Goal: Task Accomplishment & Management: Complete application form

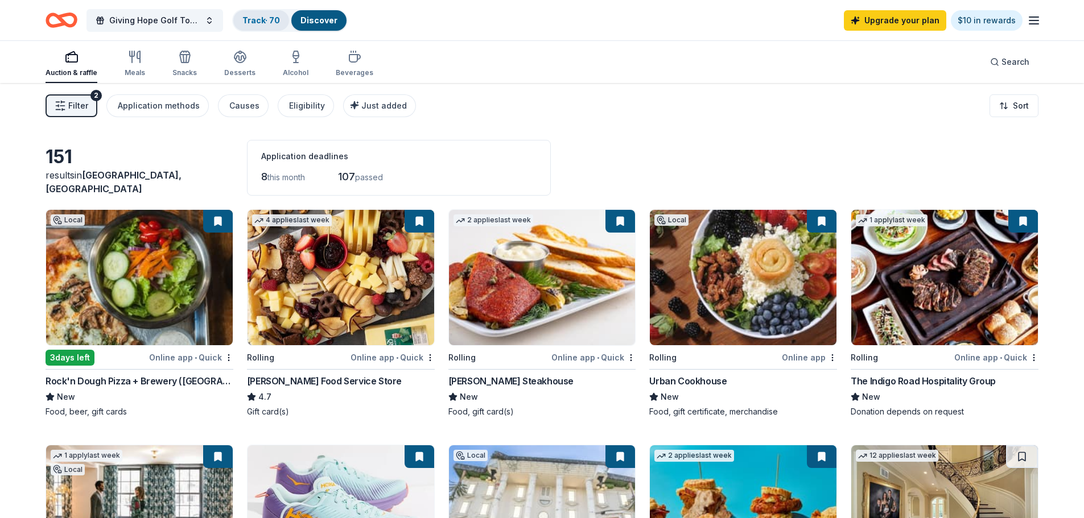
click at [260, 16] on link "Track · 70" at bounding box center [261, 20] width 38 height 10
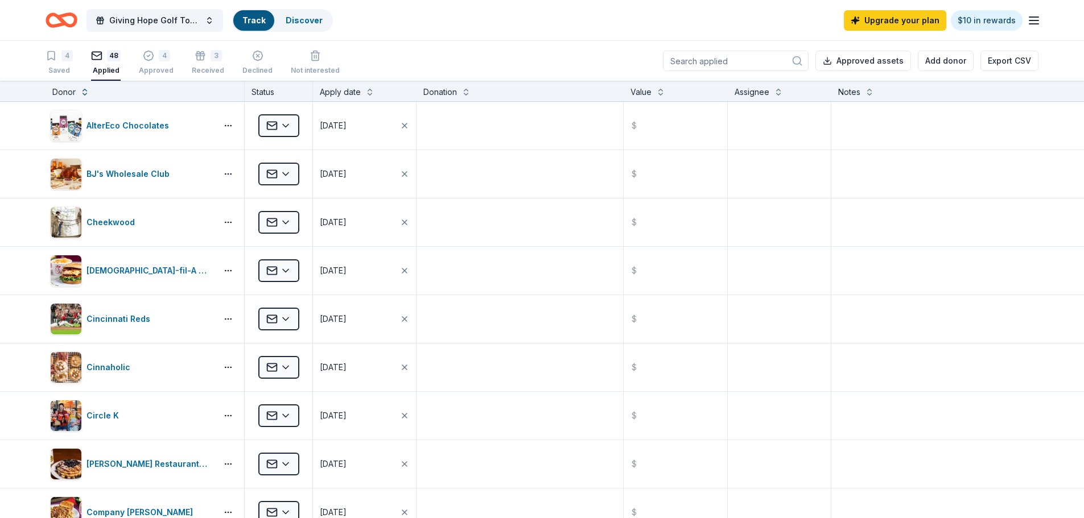
scroll to position [1, 0]
click at [150, 63] on div "4 Approved" at bounding box center [156, 61] width 35 height 25
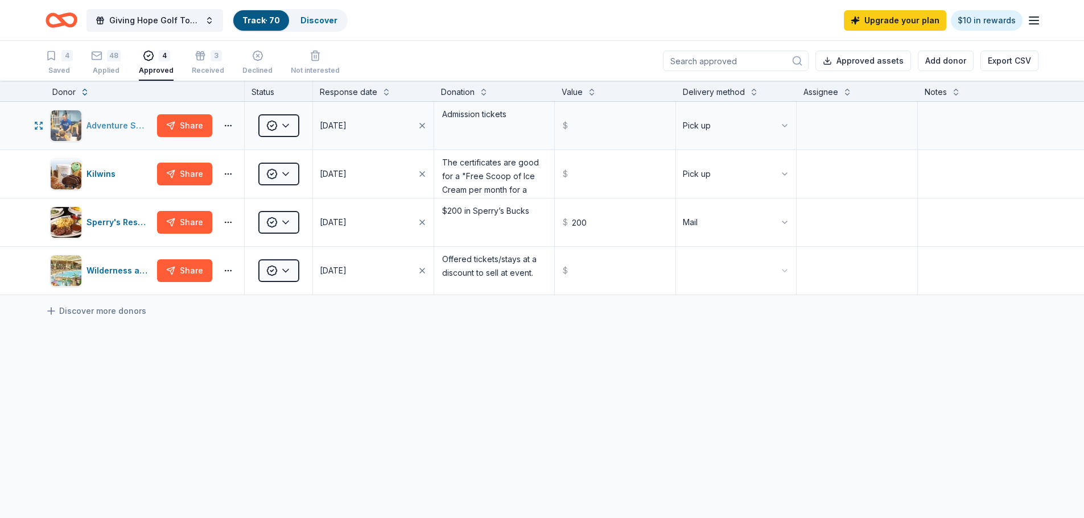
click at [113, 125] on div "Adventure Science Center" at bounding box center [119, 126] width 66 height 14
click at [317, 18] on link "Discover" at bounding box center [318, 20] width 37 height 10
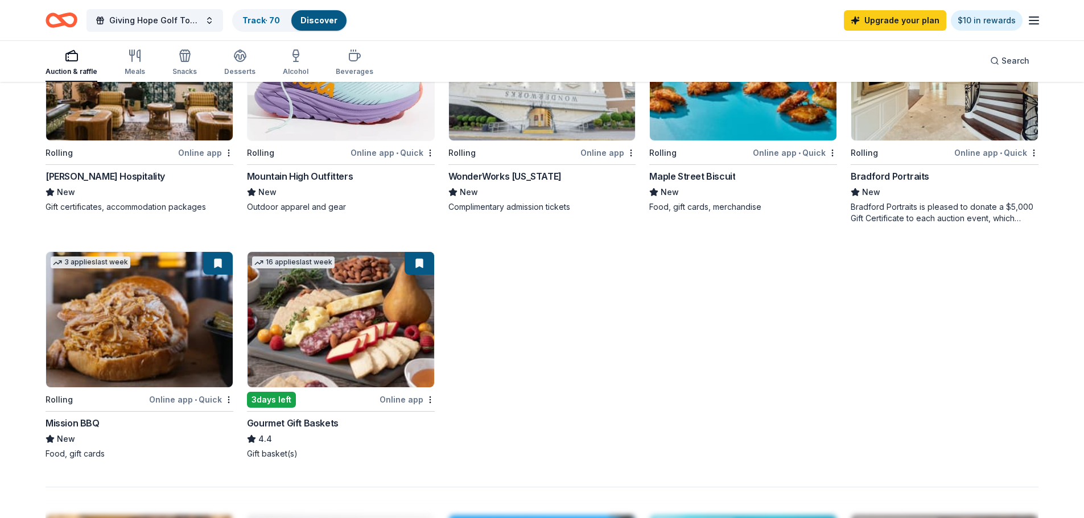
scroll to position [284, 0]
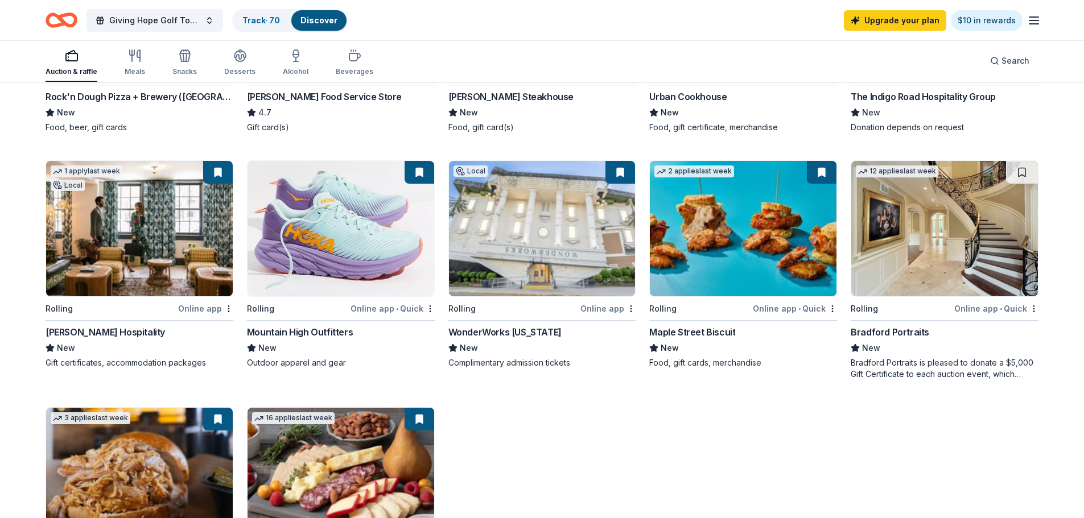
click at [930, 248] on img at bounding box center [944, 228] width 187 height 135
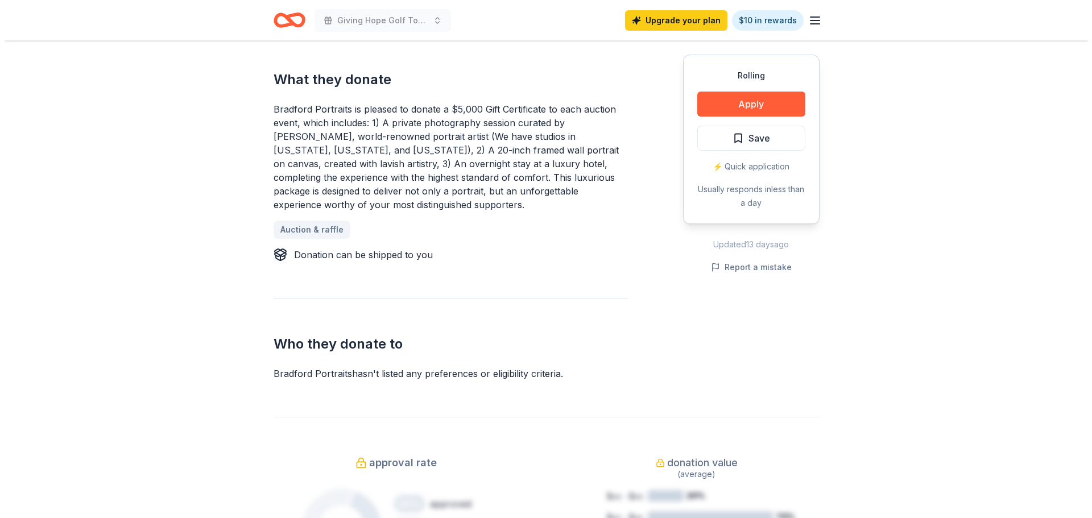
scroll to position [512, 0]
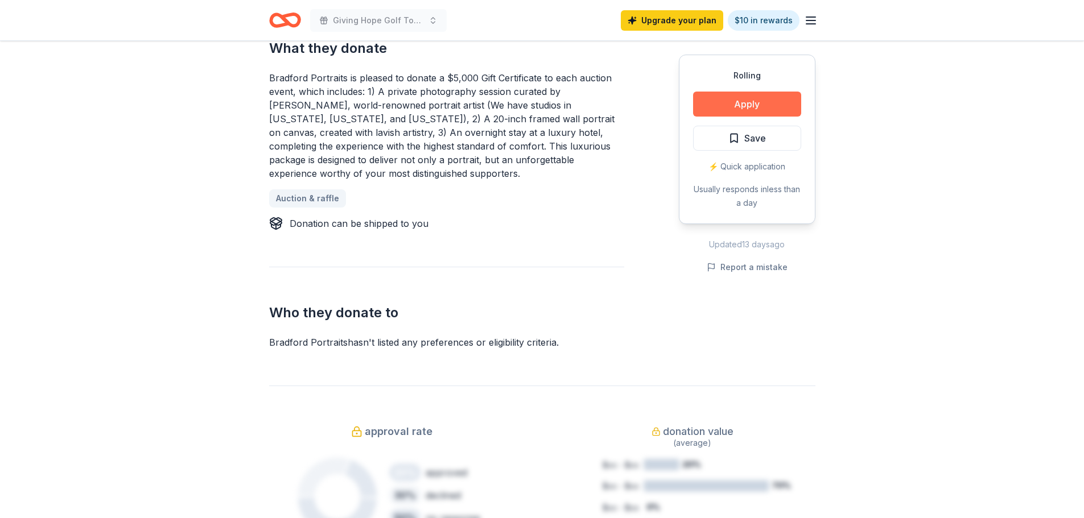
click at [759, 106] on button "Apply" at bounding box center [747, 104] width 108 height 25
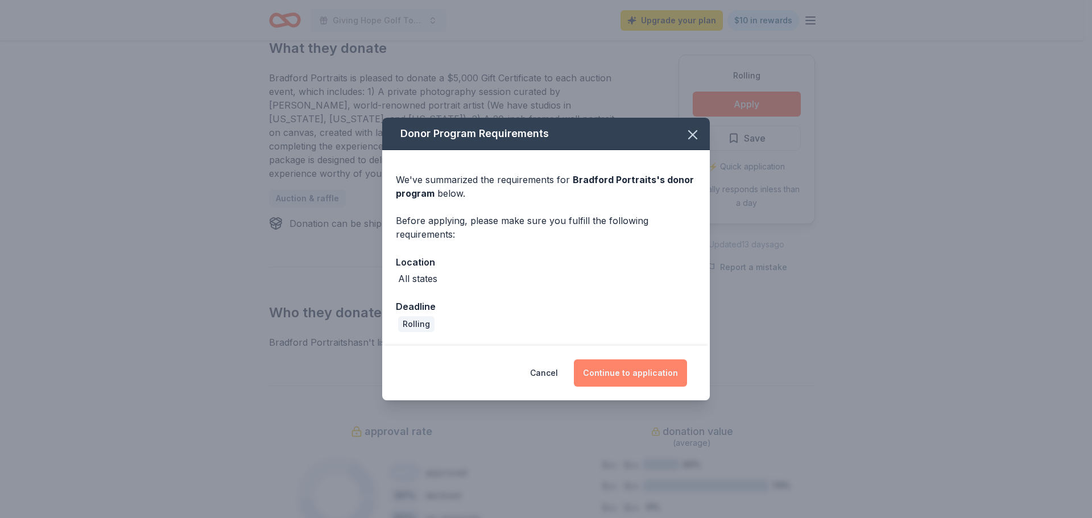
click at [648, 371] on button "Continue to application" at bounding box center [630, 373] width 113 height 27
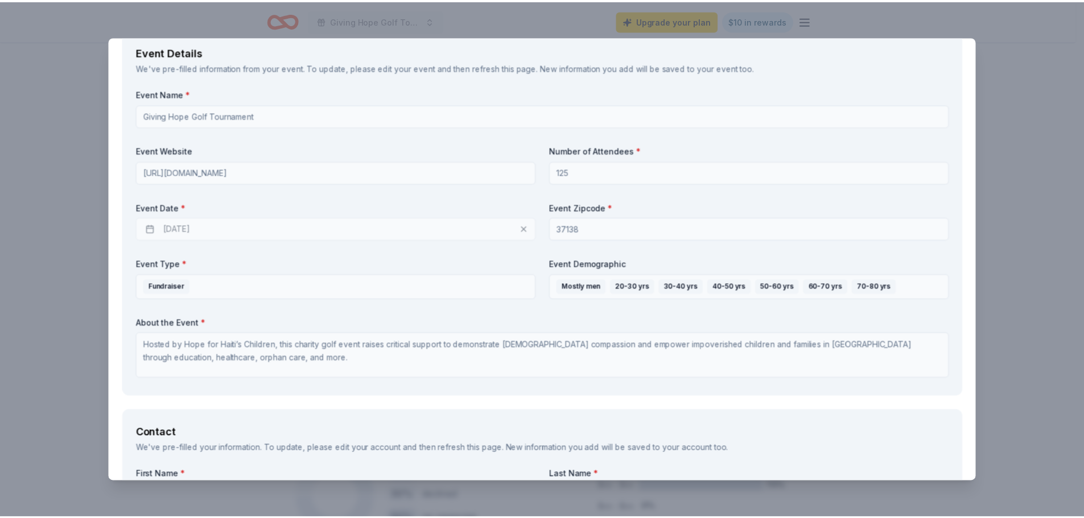
scroll to position [0, 0]
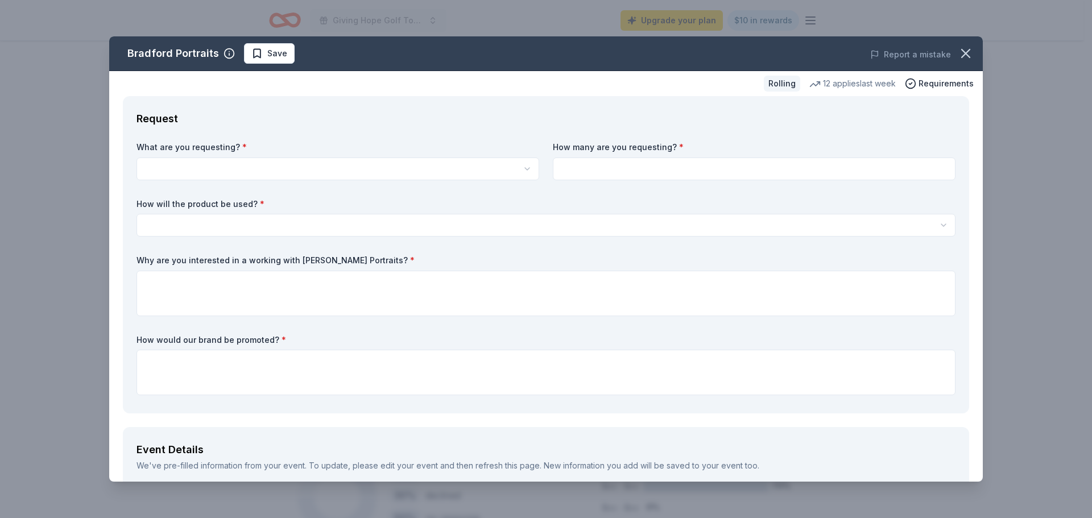
drag, startPoint x: 957, startPoint y: 55, endPoint x: 594, endPoint y: 55, distance: 363.0
click at [958, 55] on icon "button" at bounding box center [966, 54] width 16 height 16
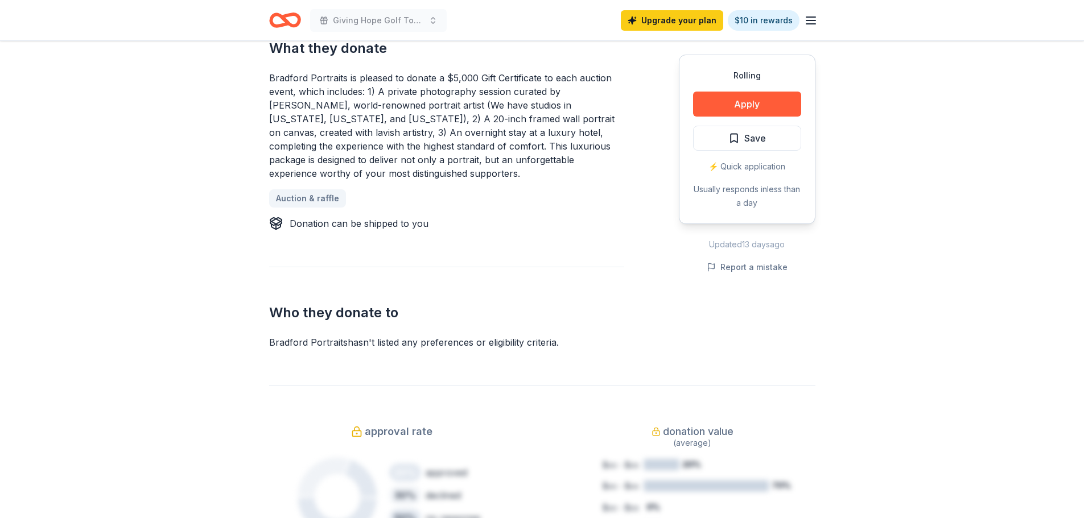
drag, startPoint x: 765, startPoint y: 141, endPoint x: 757, endPoint y: 138, distance: 7.7
click at [764, 141] on span "Save" at bounding box center [755, 138] width 22 height 15
